Goal: Task Accomplishment & Management: Use online tool/utility

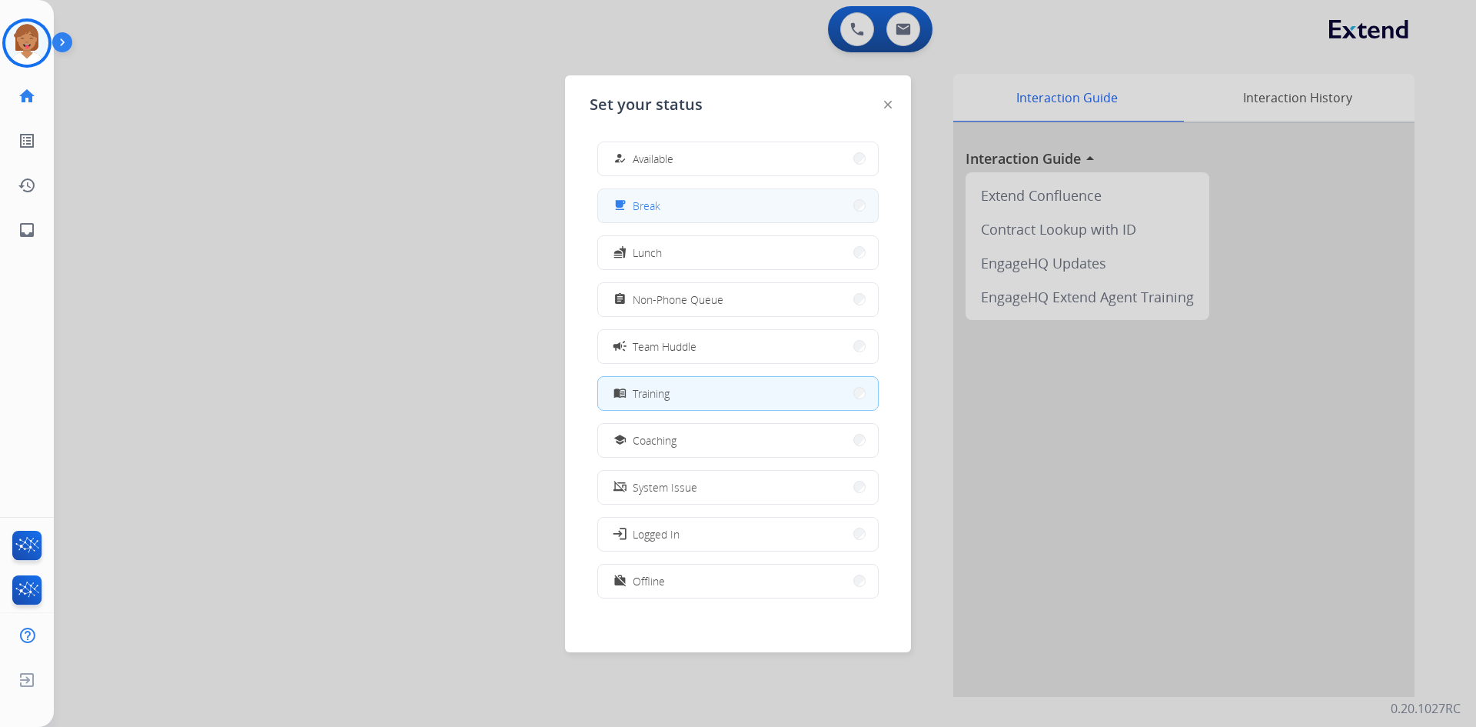
click at [698, 212] on button "free_breakfast Break" at bounding box center [738, 205] width 280 height 33
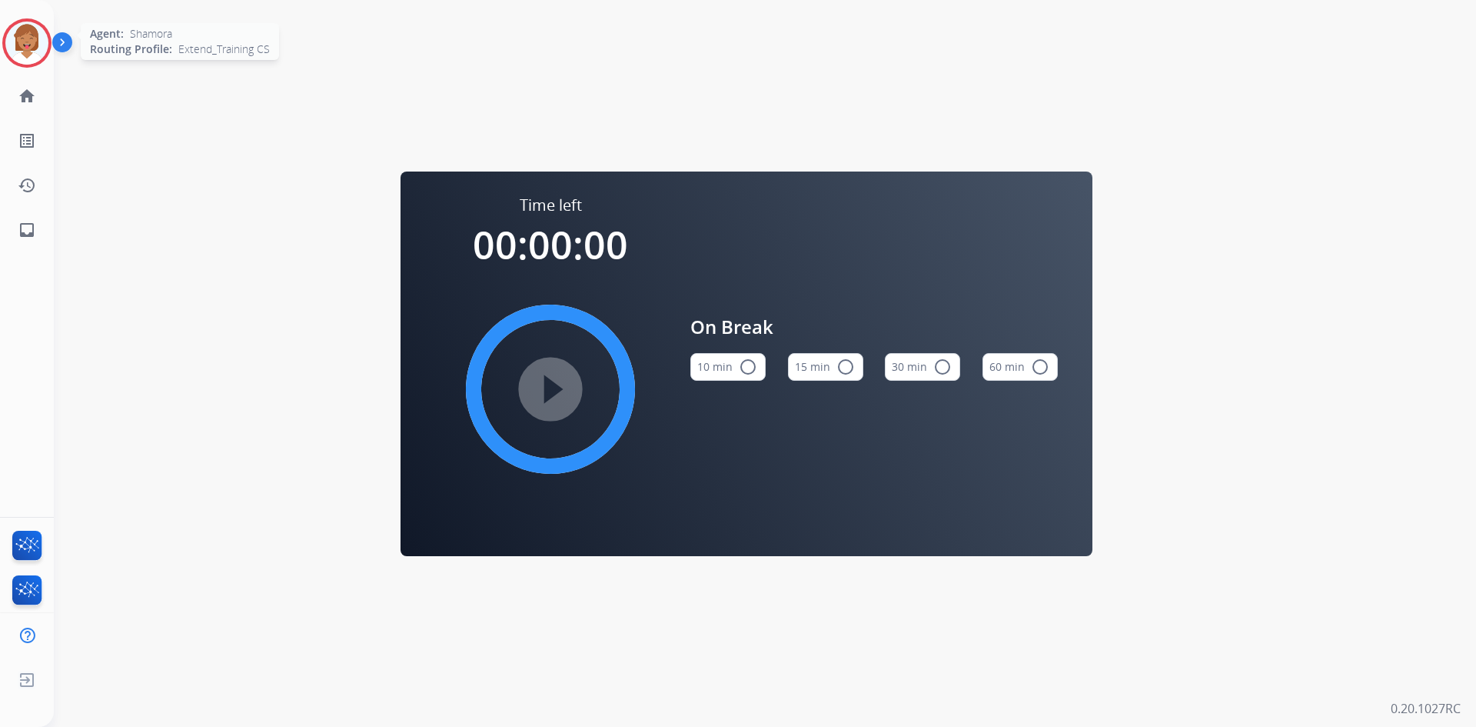
click at [31, 46] on img at bounding box center [26, 43] width 43 height 43
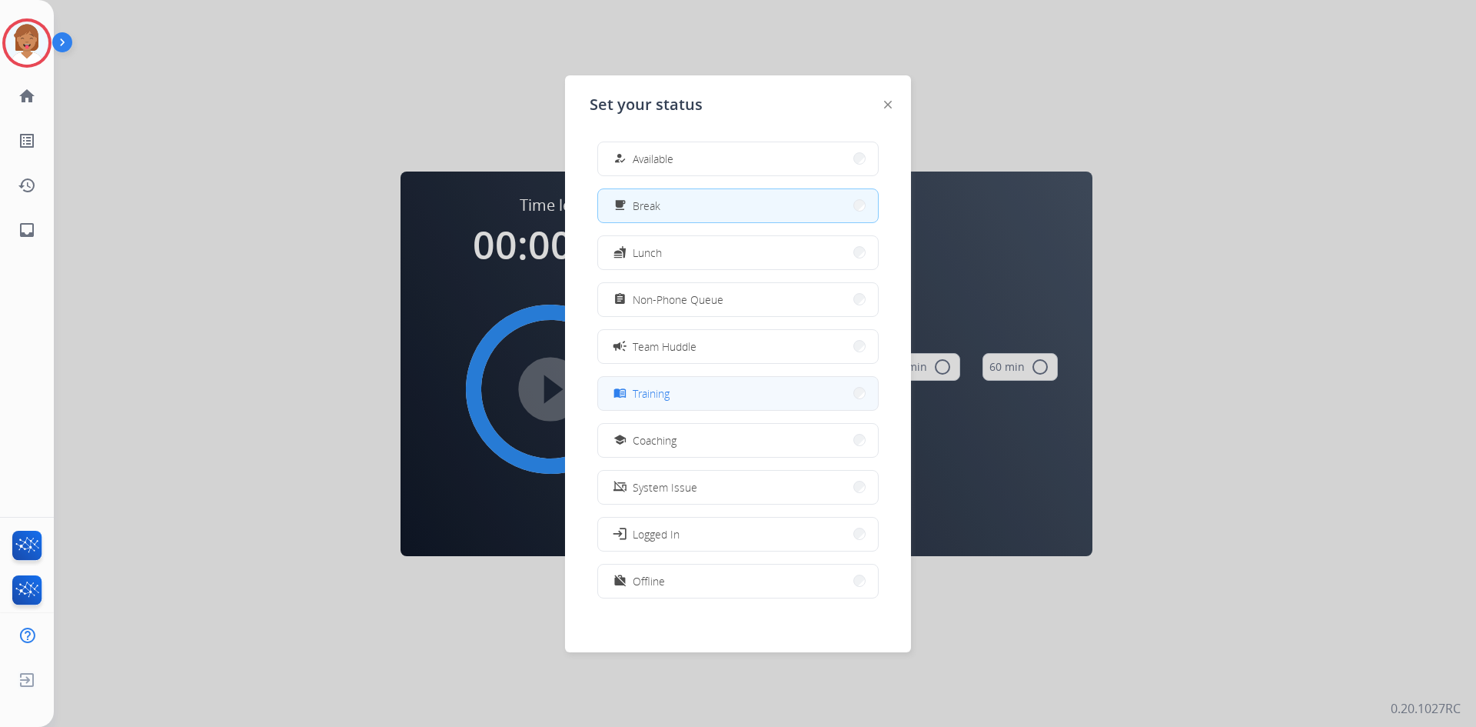
click at [696, 386] on button "menu_book Training" at bounding box center [738, 393] width 280 height 33
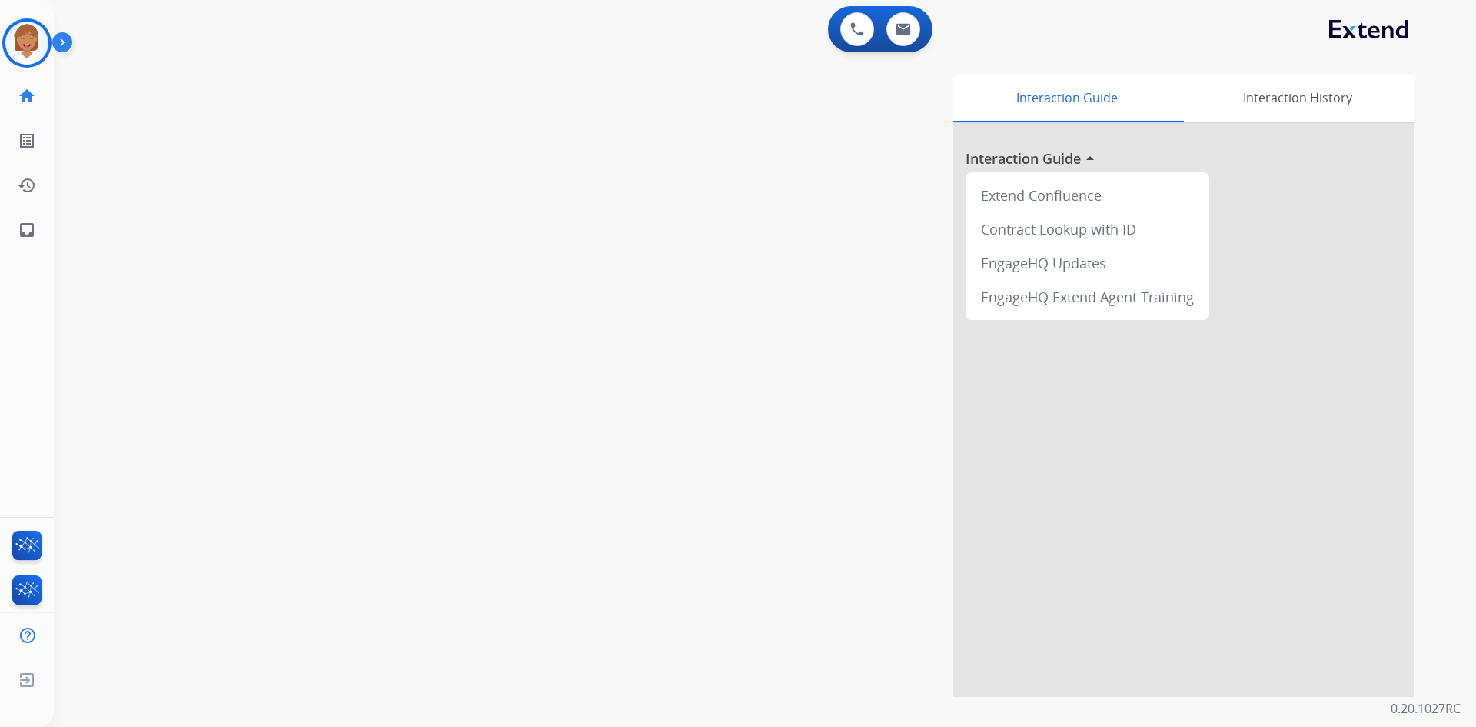
click at [656, 190] on div "Interaction Guide Interaction History Interaction Guide arrow_drop_up Extend Co…" at bounding box center [962, 385] width 906 height 623
